Goal: Go to known website: Go to known website

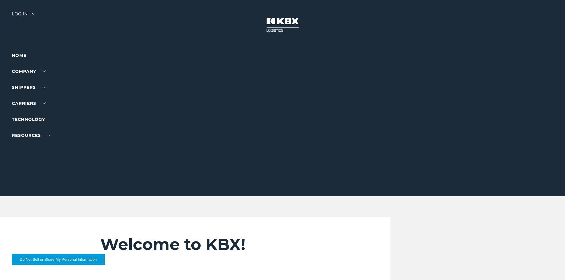
click at [24, 12] on div "Log in" at bounding box center [24, 16] width 24 height 9
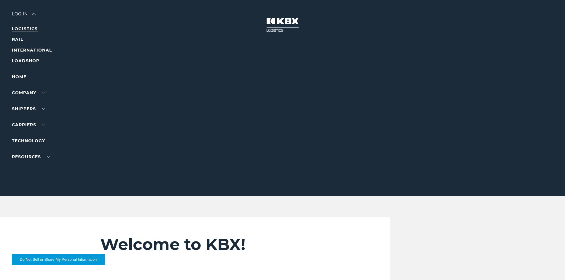
click at [28, 29] on link "LOGISTICS" at bounding box center [25, 28] width 26 height 5
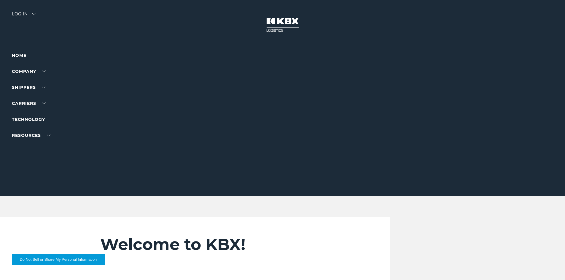
click at [23, 15] on div "Log in" at bounding box center [24, 16] width 24 height 9
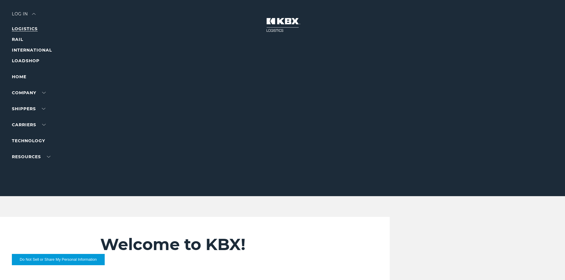
click at [30, 29] on link "LOGISTICS" at bounding box center [25, 28] width 26 height 5
